Goal: Information Seeking & Learning: Learn about a topic

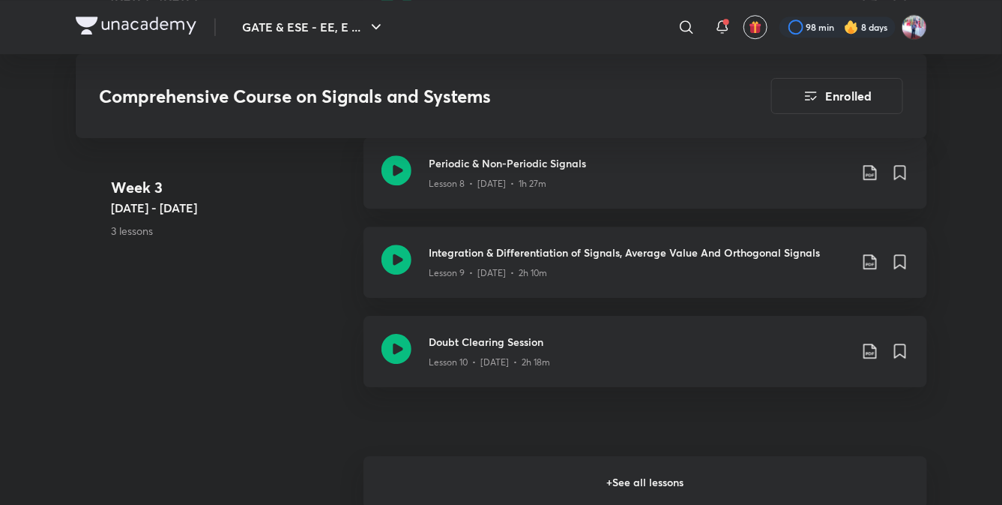
scroll to position [1679, 0]
click at [649, 488] on h6 "+ See all lessons" at bounding box center [646, 484] width 564 height 52
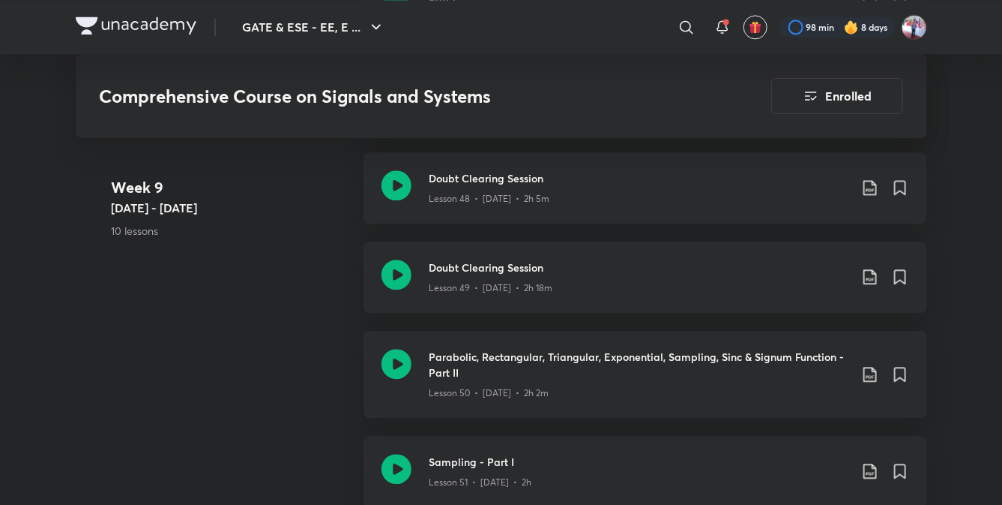
scroll to position [5828, 0]
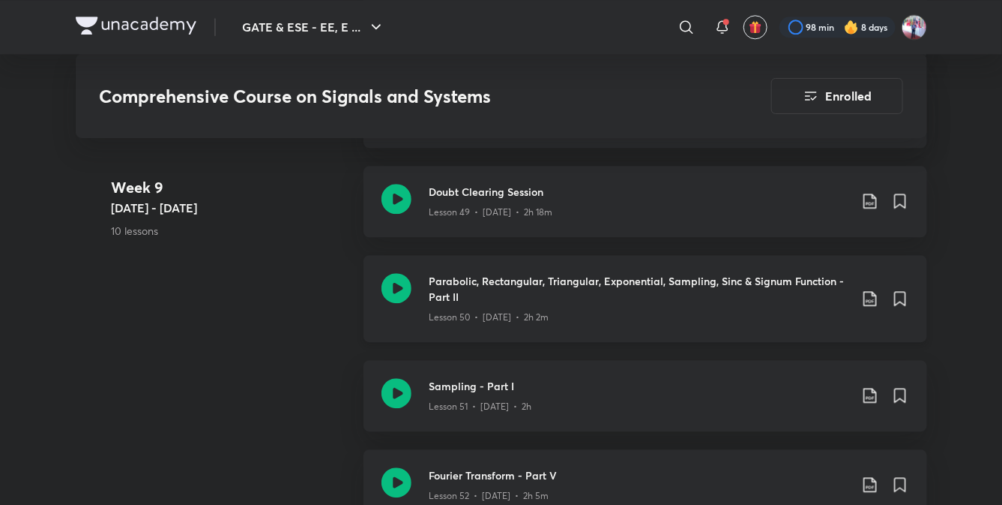
click at [599, 286] on h3 "Parabolic, Rectangular, Triangular, Exponential, Sampling, Sinc & Signum Functi…" at bounding box center [640, 288] width 420 height 31
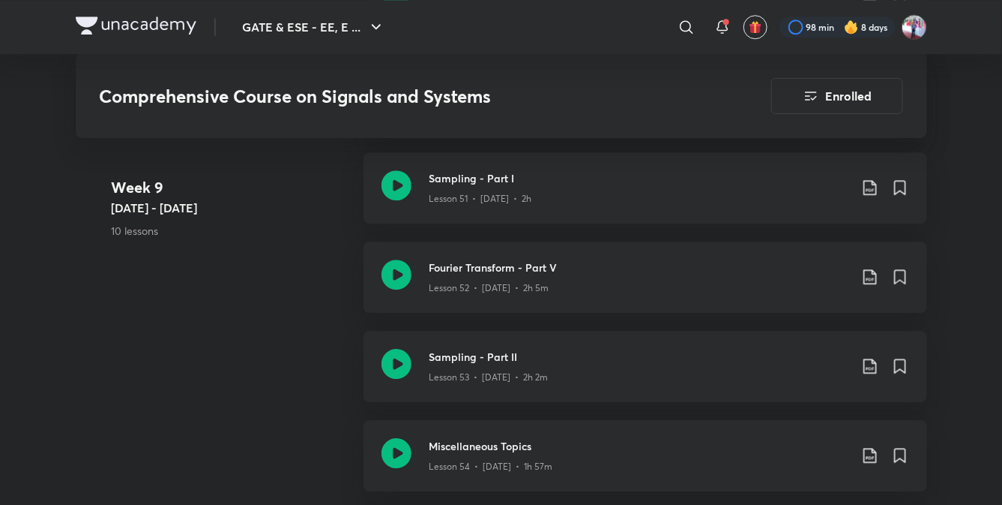
scroll to position [6028, 0]
